Goal: Task Accomplishment & Management: Manage account settings

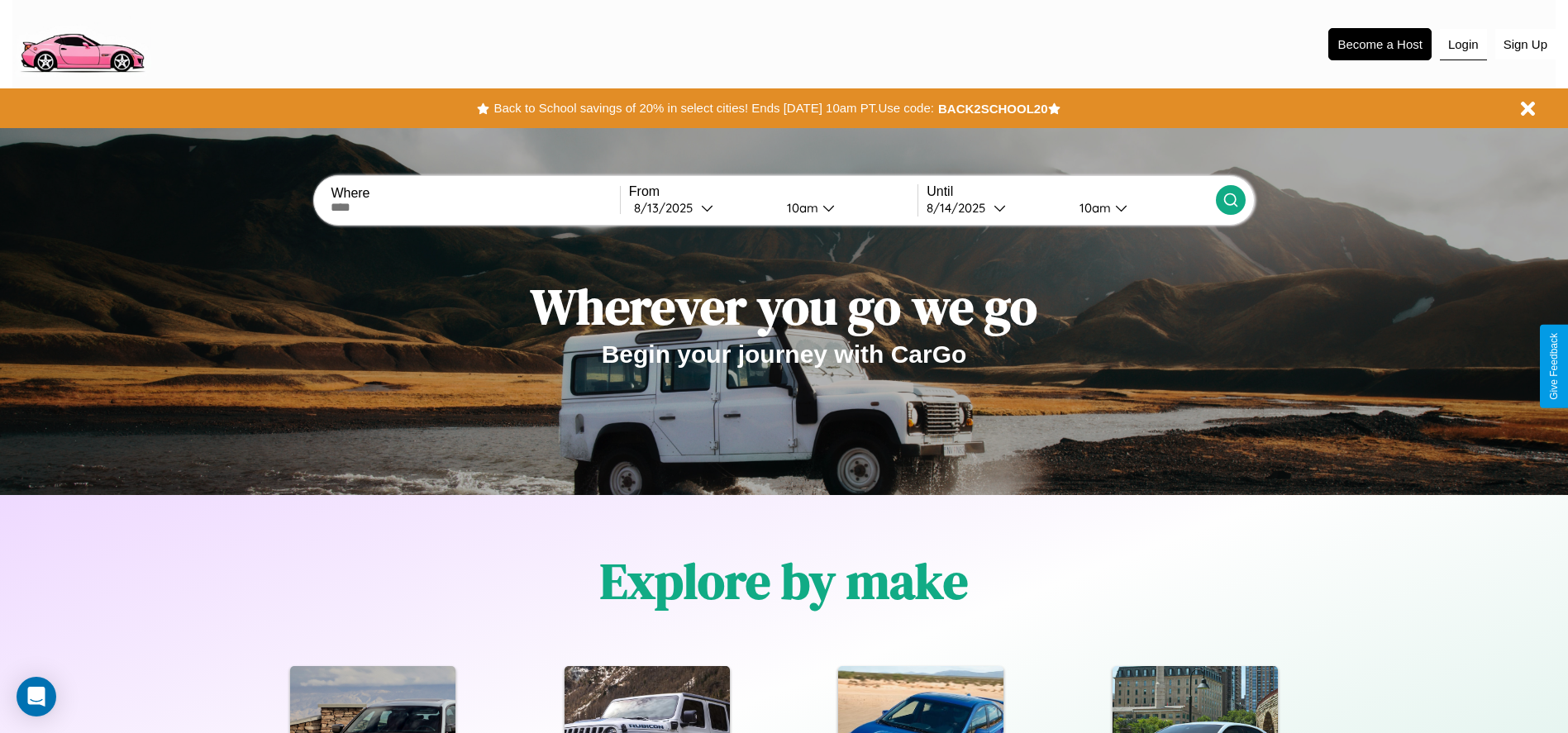
click at [1463, 44] on button "Login" at bounding box center [1463, 45] width 47 height 32
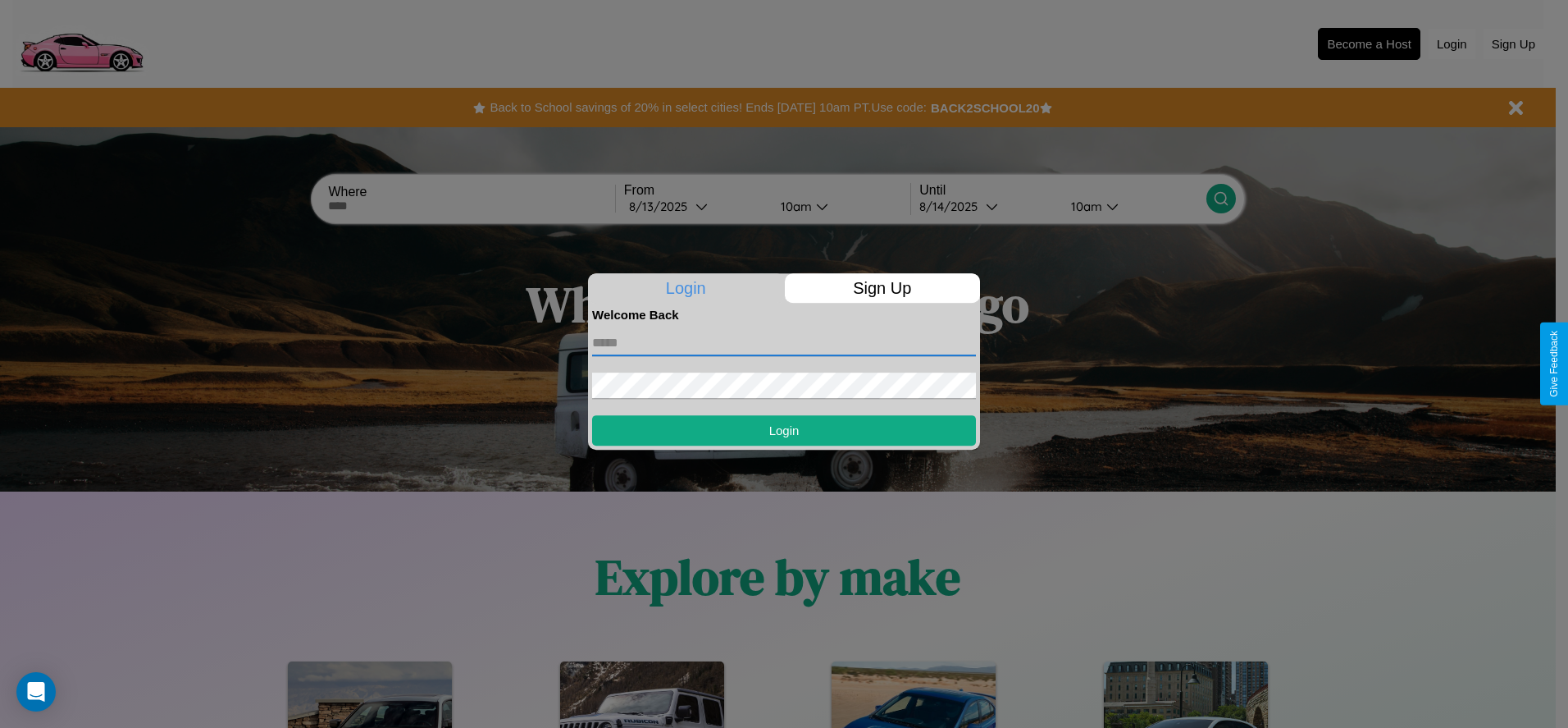
click at [784, 342] on input "text" at bounding box center [784, 343] width 384 height 27
type input "**********"
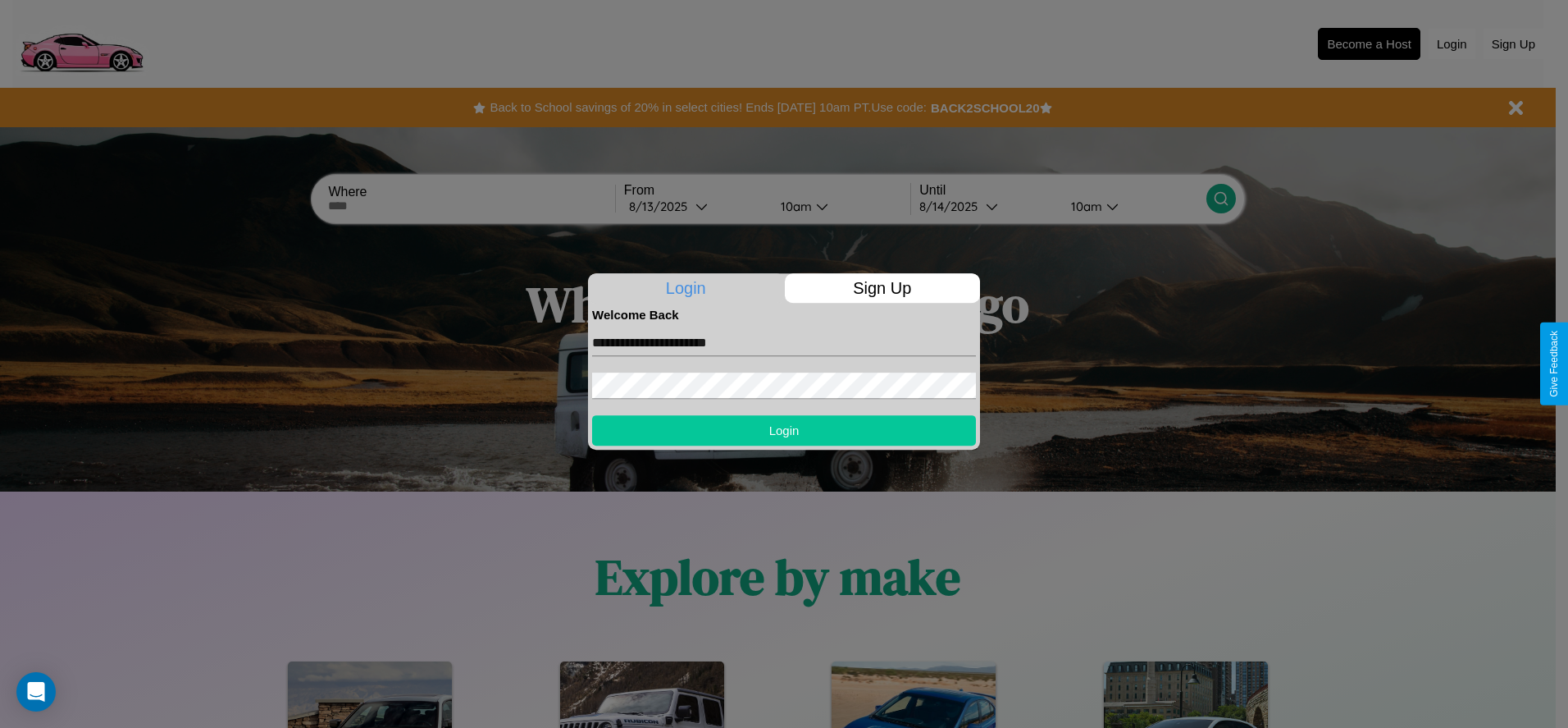
click at [784, 430] on button "Login" at bounding box center [784, 430] width 384 height 31
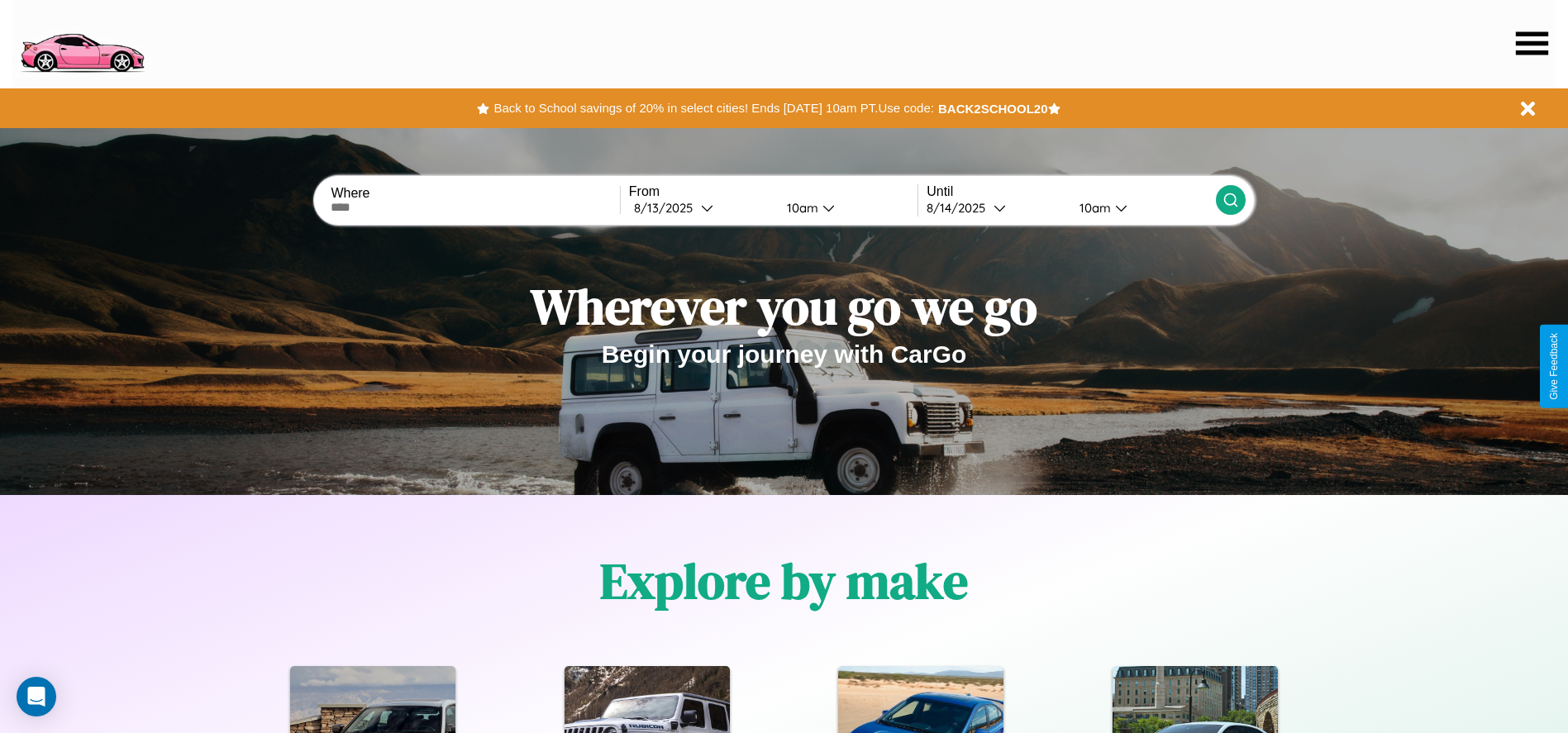
click at [1532, 43] on icon at bounding box center [1532, 44] width 33 height 23
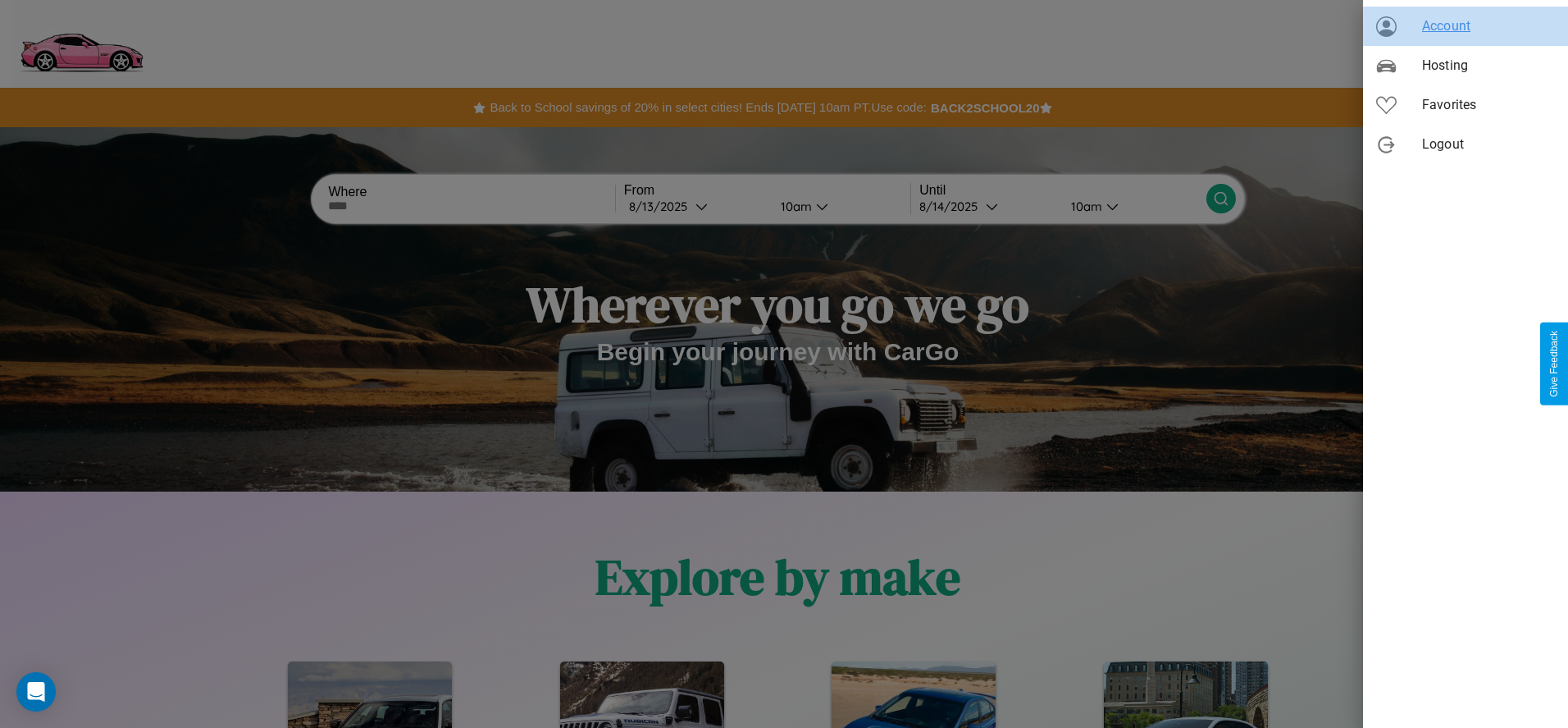
click at [1465, 27] on span "Account" at bounding box center [1488, 27] width 133 height 20
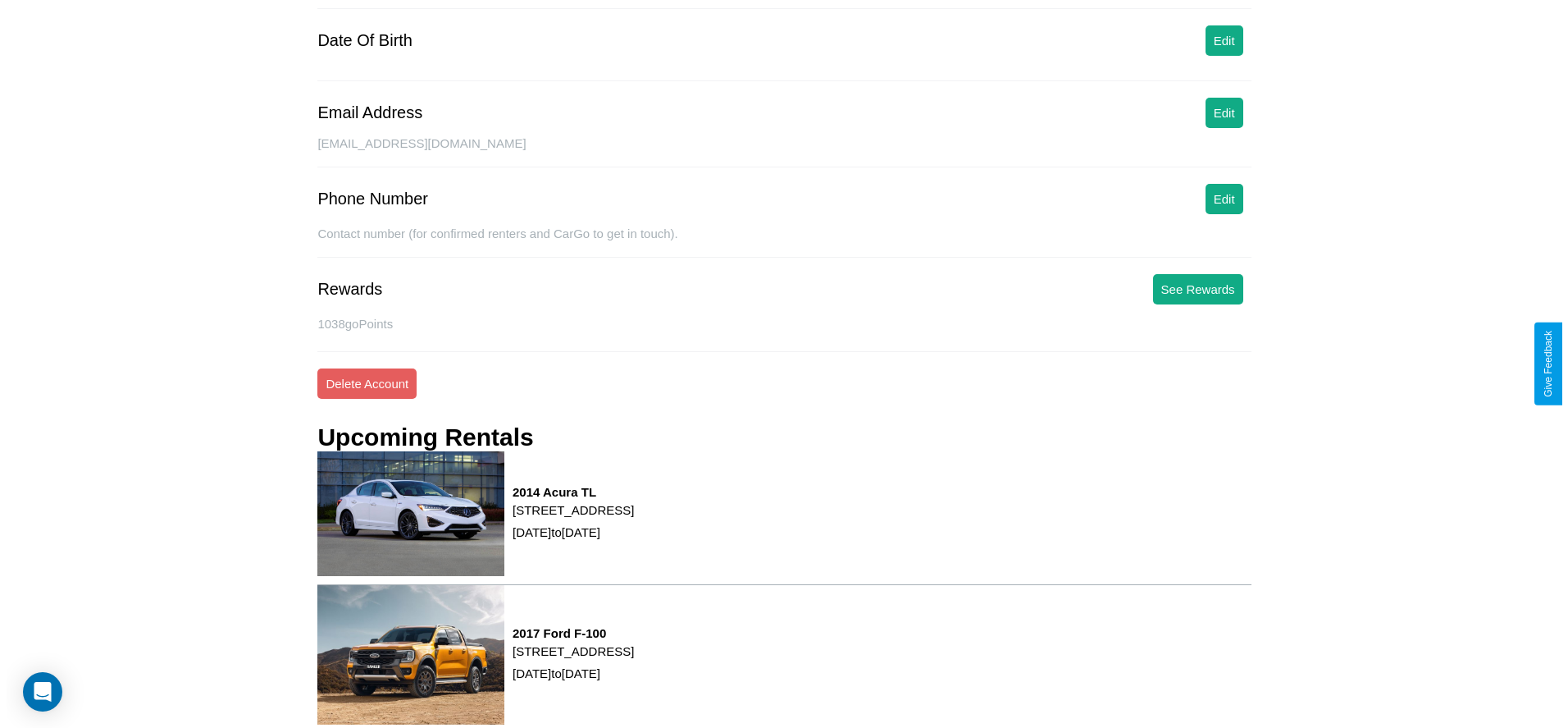
scroll to position [222, 0]
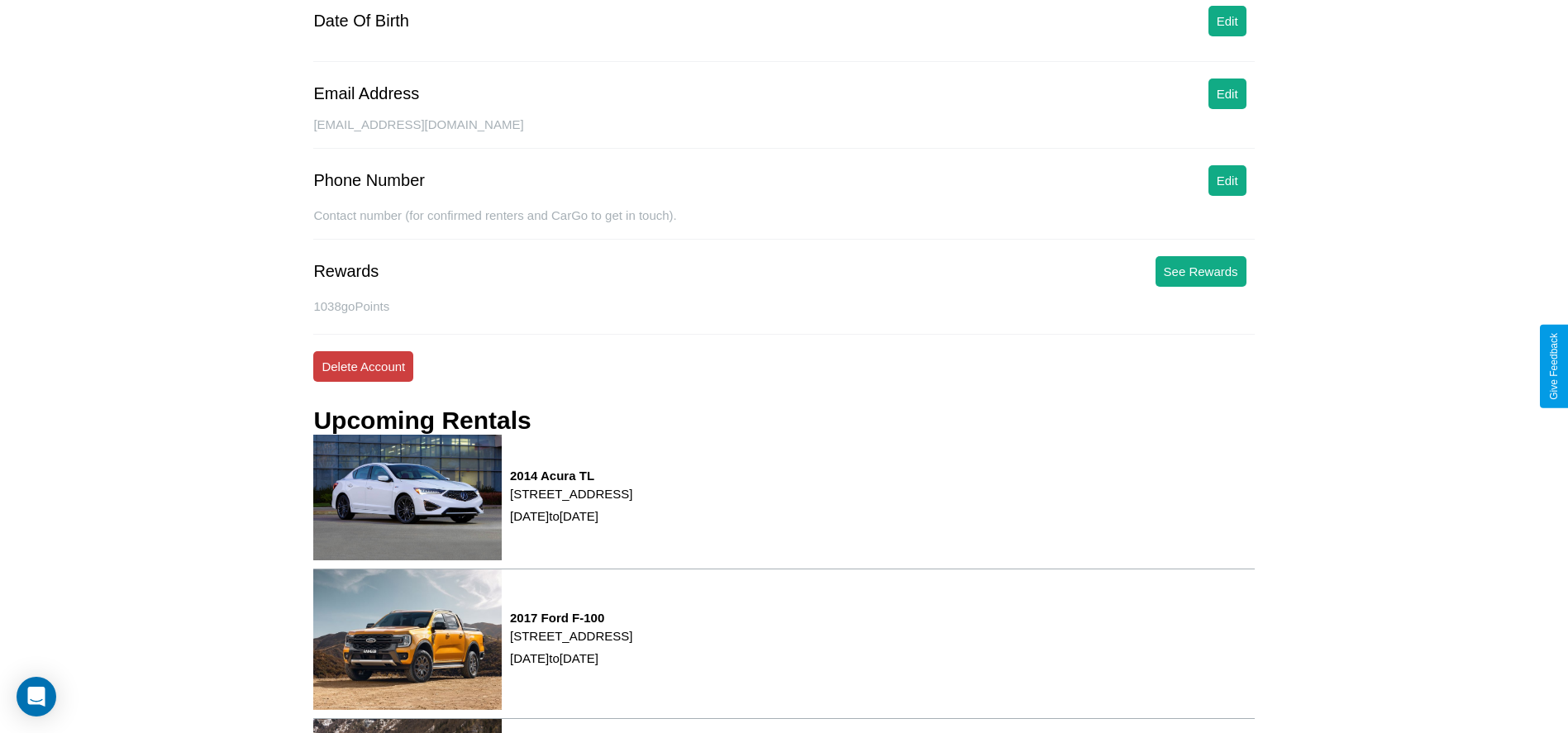
click at [362, 366] on button "Delete Account" at bounding box center [362, 366] width 100 height 31
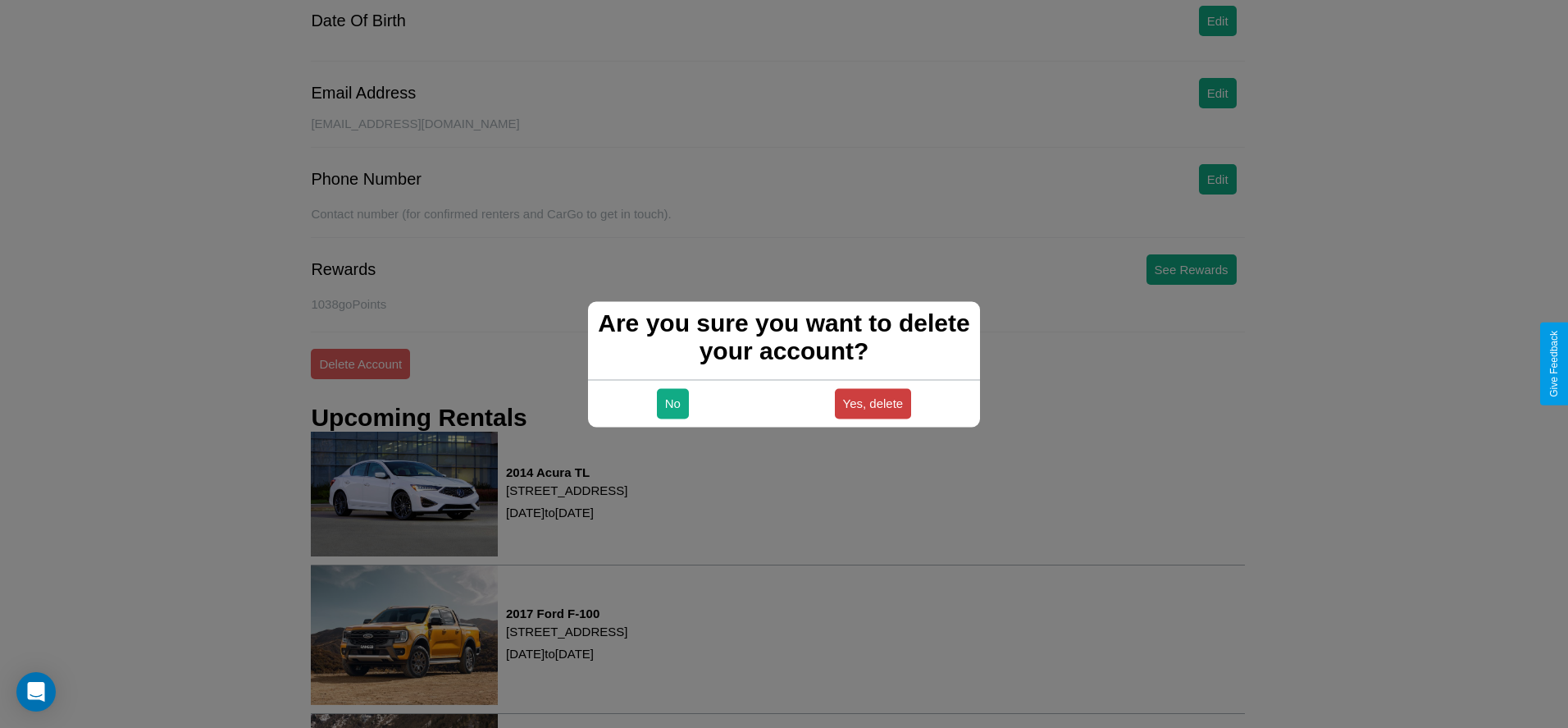
click at [873, 403] on button "Yes, delete" at bounding box center [873, 403] width 77 height 31
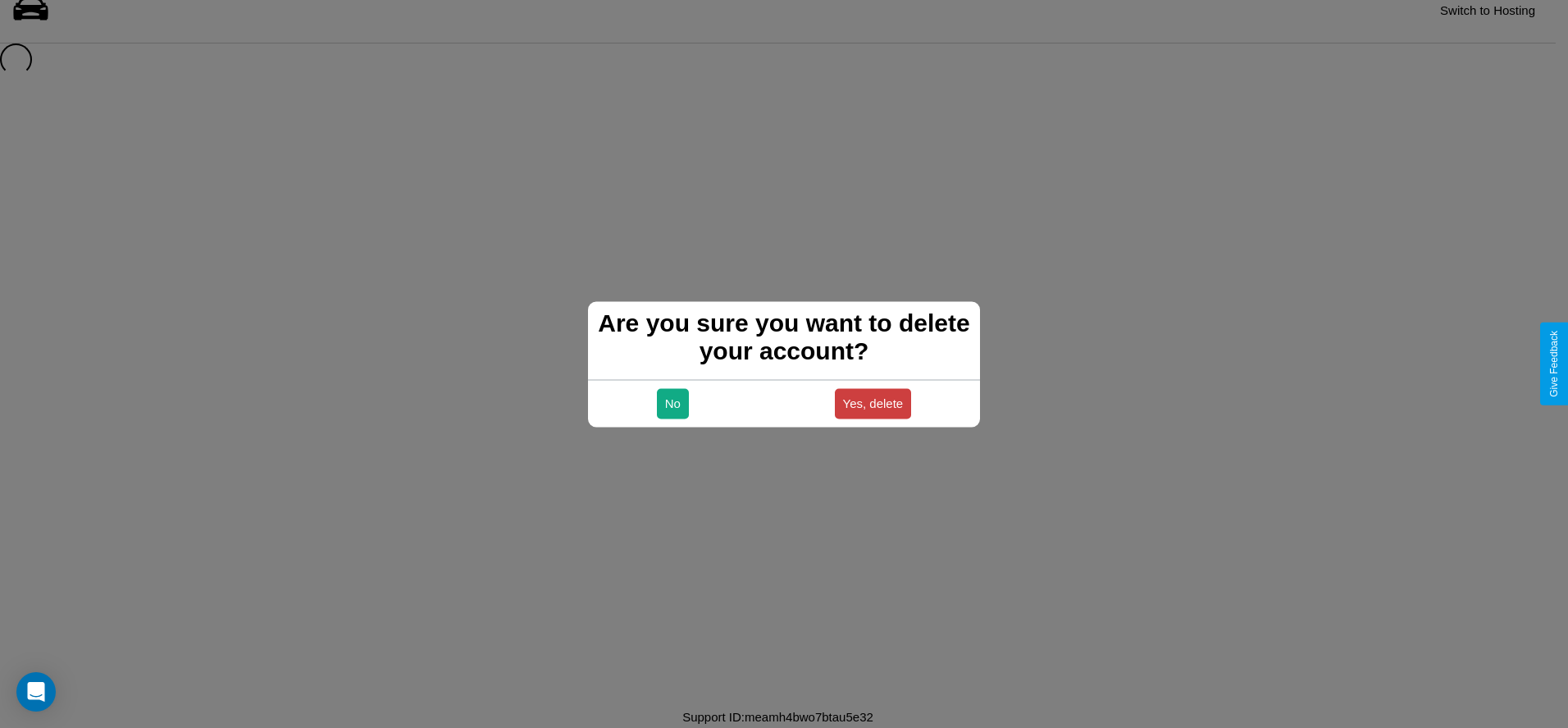
scroll to position [22, 0]
